Goal: Find specific page/section: Find specific page/section

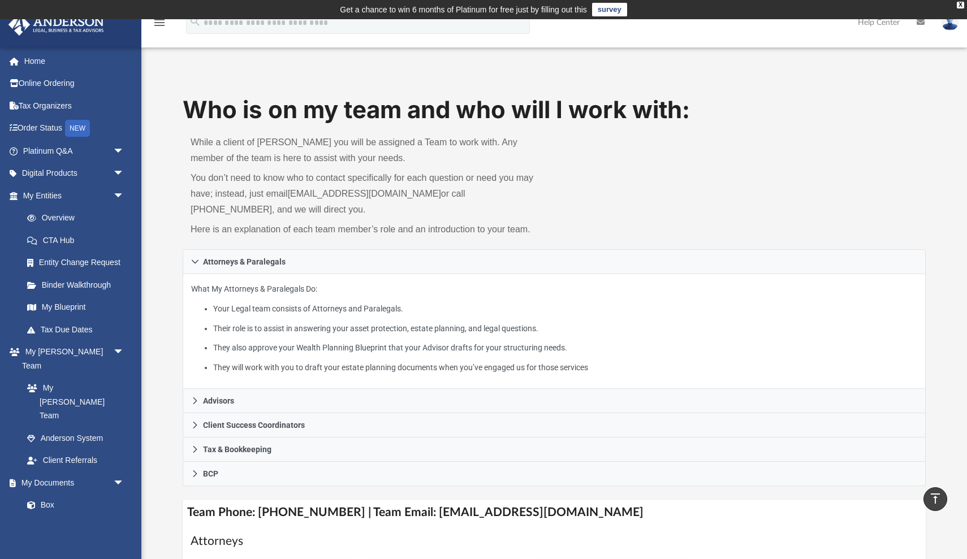
scroll to position [302, 0]
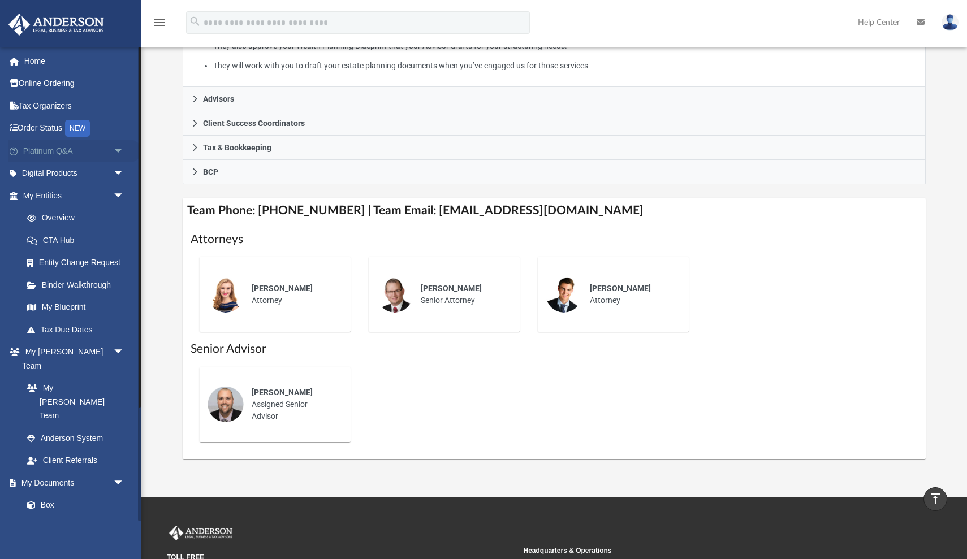
click at [76, 150] on link "Platinum Q&A arrow_drop_down" at bounding box center [74, 151] width 133 height 23
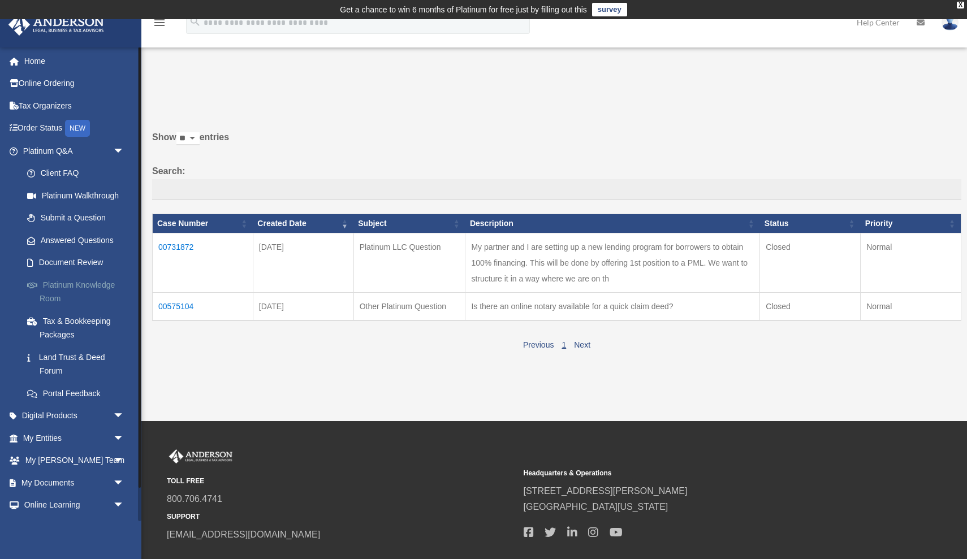
click at [76, 289] on link "Platinum Knowledge Room" at bounding box center [78, 292] width 125 height 36
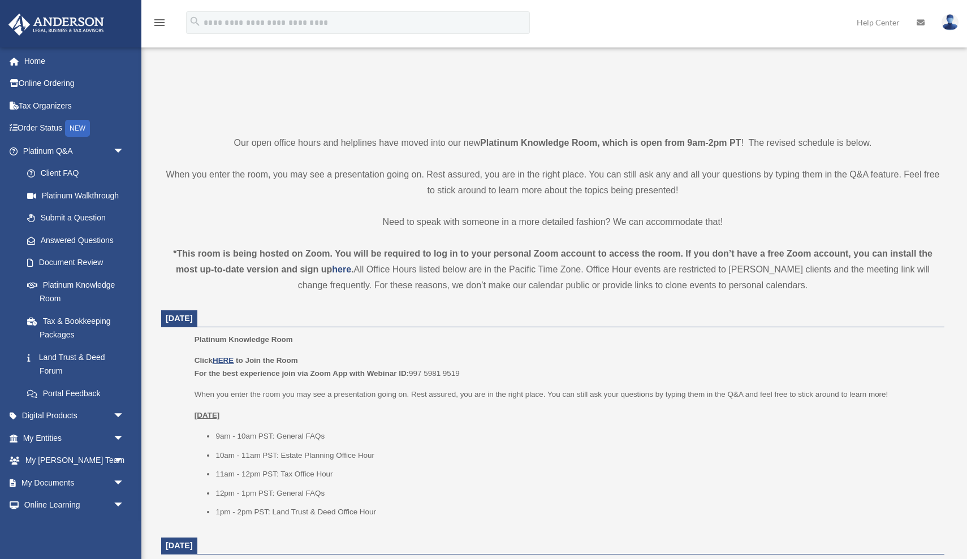
scroll to position [207, 0]
click at [224, 359] on u "HERE" at bounding box center [223, 360] width 21 height 8
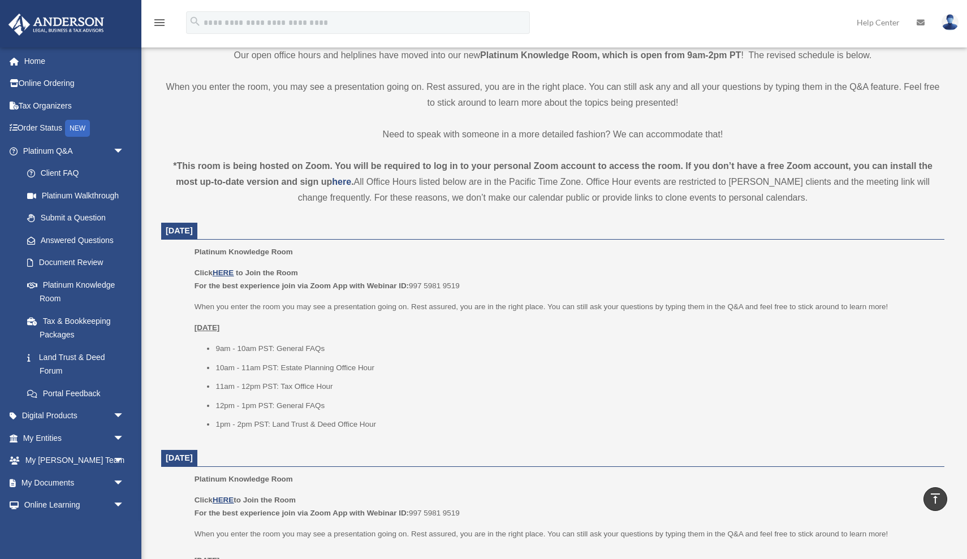
scroll to position [294, 0]
drag, startPoint x: 411, startPoint y: 284, endPoint x: 463, endPoint y: 281, distance: 52.1
click at [463, 281] on p "Click HERE to Join the Room For the best experience join via Zoom App with Webi…" at bounding box center [565, 279] width 742 height 27
copy p "For the best experience join via Zoom App with Webinar ID: 997 5981 9519"
click at [229, 269] on u "HERE" at bounding box center [223, 272] width 21 height 8
